Goal: Find specific page/section: Find specific page/section

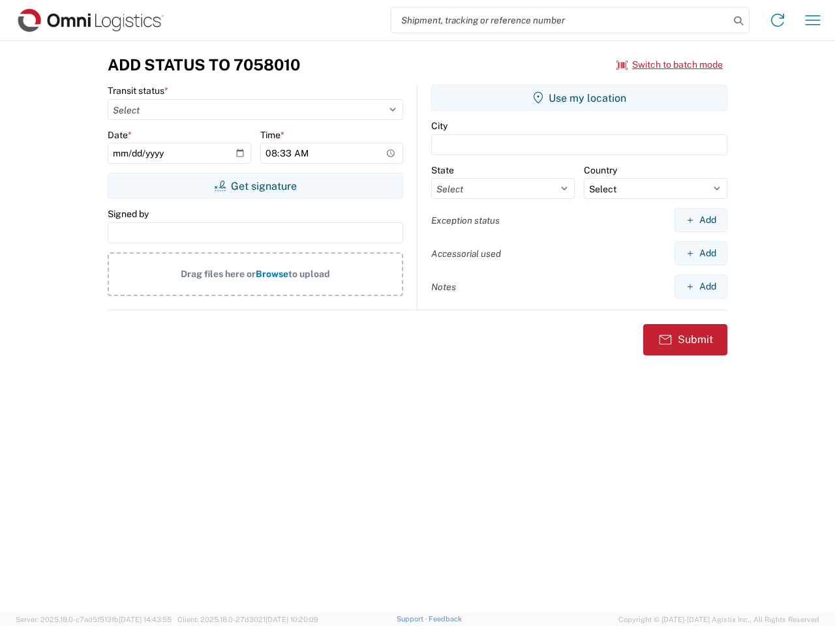
click at [560, 20] on input "search" at bounding box center [560, 20] width 338 height 25
click at [738, 21] on icon at bounding box center [738, 21] width 18 height 18
click at [778, 20] on icon at bounding box center [777, 20] width 21 height 21
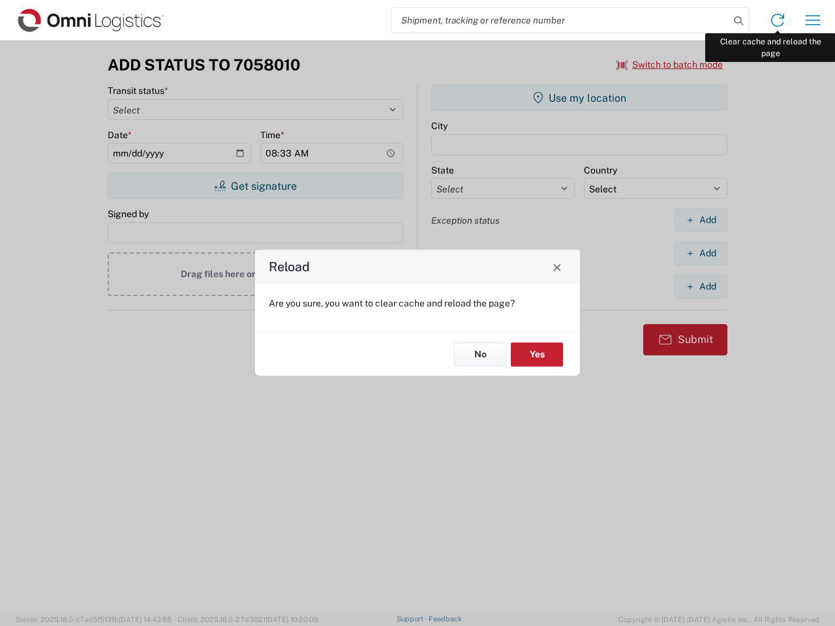
click at [813, 20] on div "Reload Are you sure, you want to clear cache and reload the page? No Yes" at bounding box center [417, 313] width 835 height 626
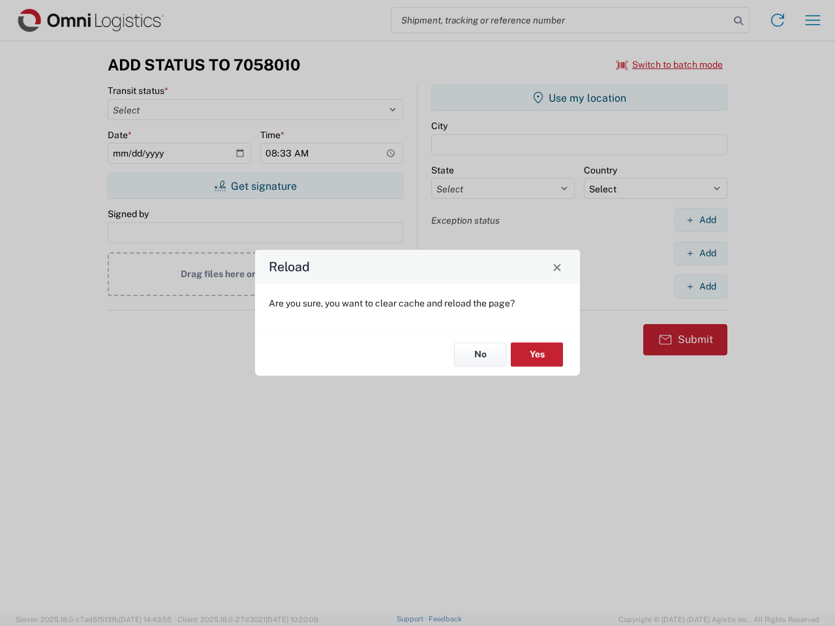
click at [670, 65] on div "Reload Are you sure, you want to clear cache and reload the page? No Yes" at bounding box center [417, 313] width 835 height 626
click at [255, 186] on div "Reload Are you sure, you want to clear cache and reload the page? No Yes" at bounding box center [417, 313] width 835 height 626
click at [579, 98] on div "Reload Are you sure, you want to clear cache and reload the page? No Yes" at bounding box center [417, 313] width 835 height 626
click at [701, 220] on div "Reload Are you sure, you want to clear cache and reload the page? No Yes" at bounding box center [417, 313] width 835 height 626
click at [701, 253] on div "Reload Are you sure, you want to clear cache and reload the page? No Yes" at bounding box center [417, 313] width 835 height 626
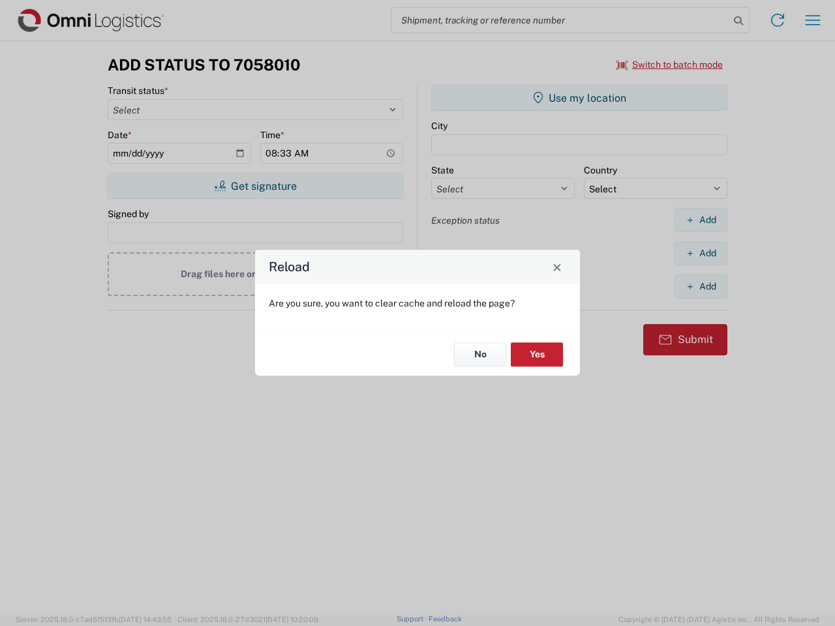
click at [701, 286] on div "Reload Are you sure, you want to clear cache and reload the page? No Yes" at bounding box center [417, 313] width 835 height 626
